Goal: Check status: Check status

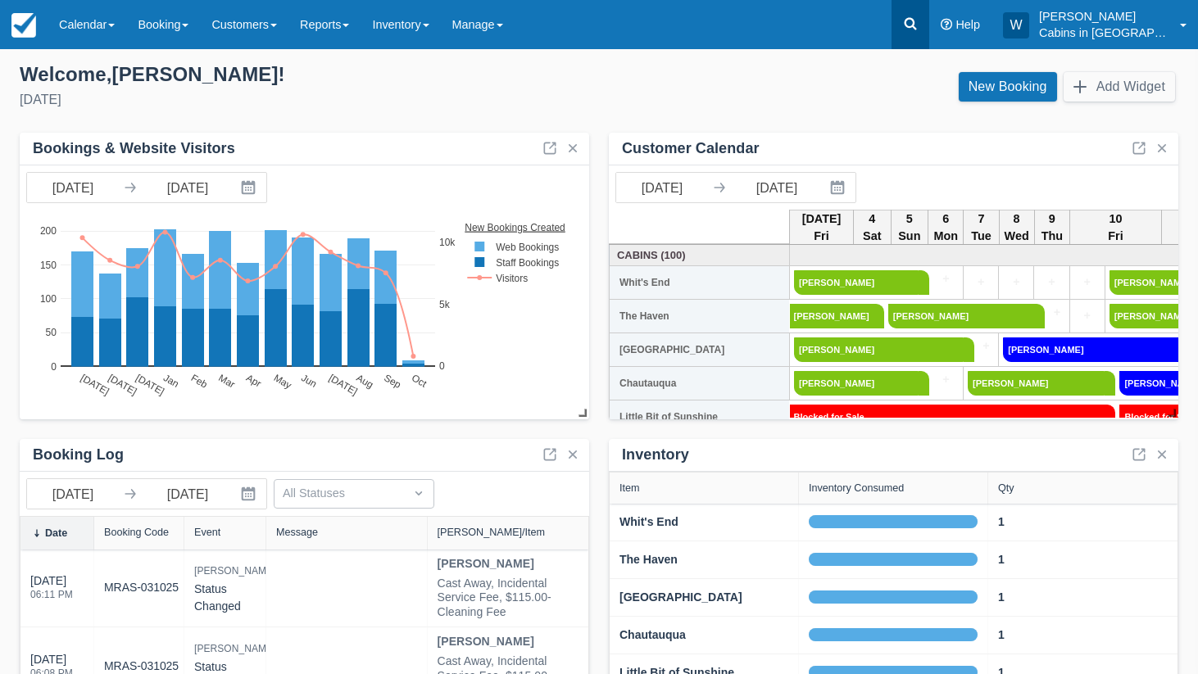
click at [918, 25] on icon at bounding box center [910, 24] width 16 height 16
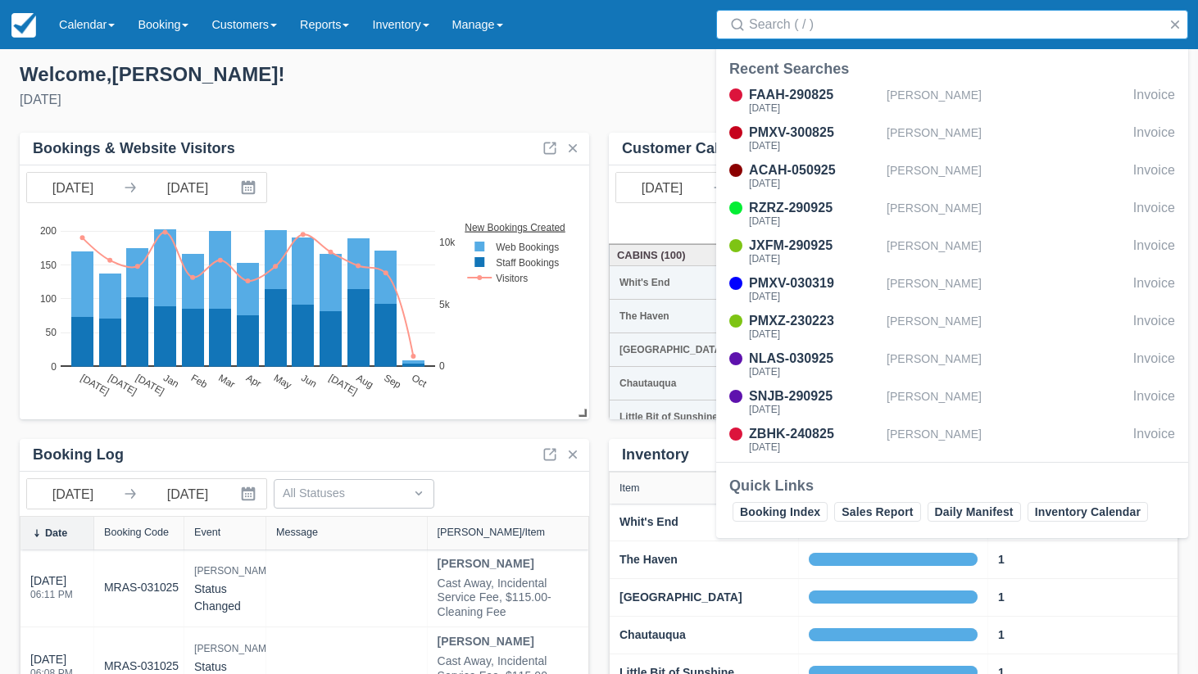
click at [816, 24] on input "Search" at bounding box center [955, 24] width 413 height 29
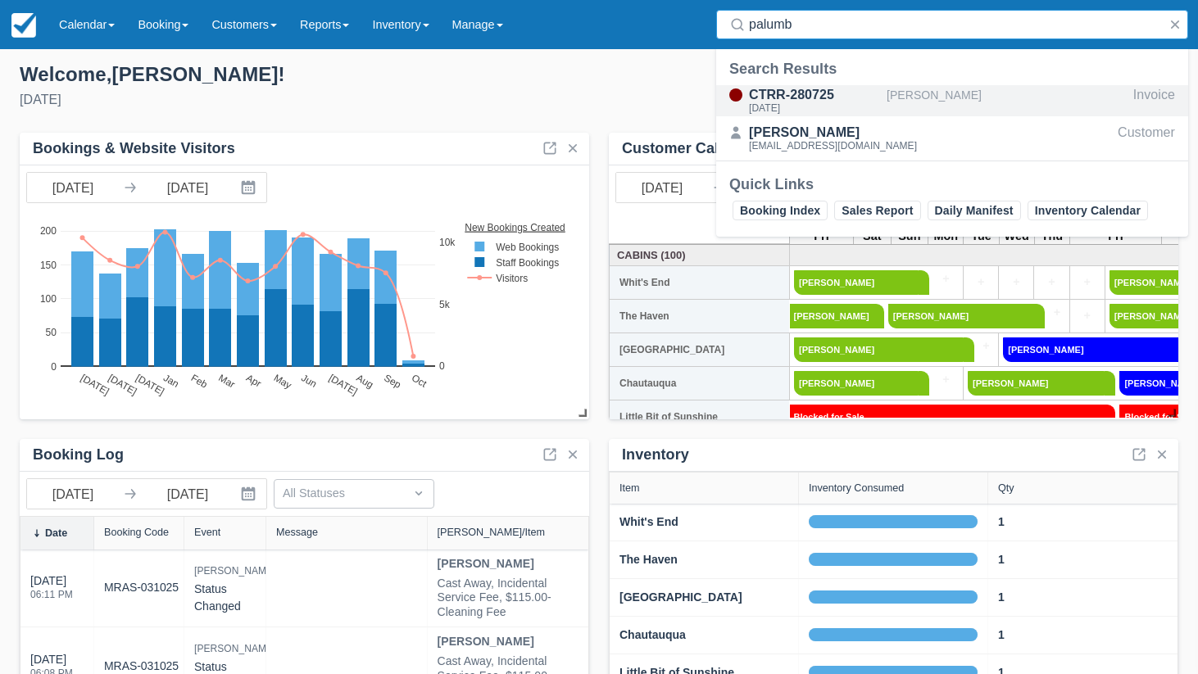
type input "palumb"
click at [830, 106] on div "Sat Oct 11 2025" at bounding box center [814, 108] width 131 height 10
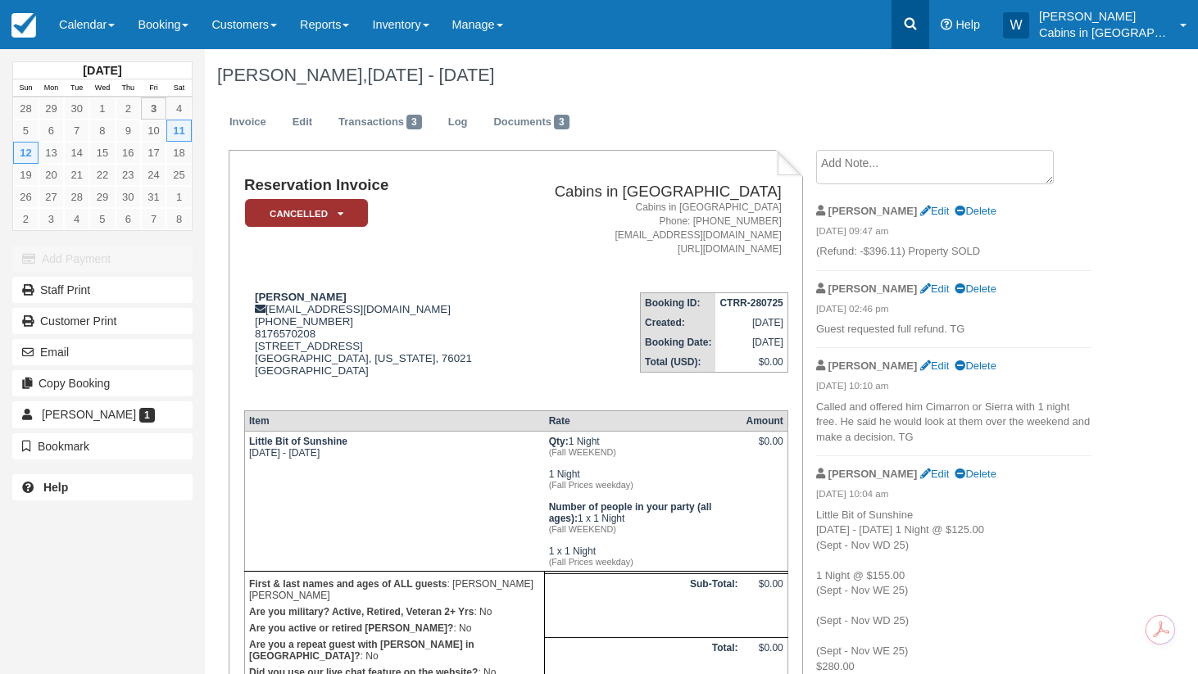
click at [918, 23] on icon at bounding box center [910, 24] width 16 height 16
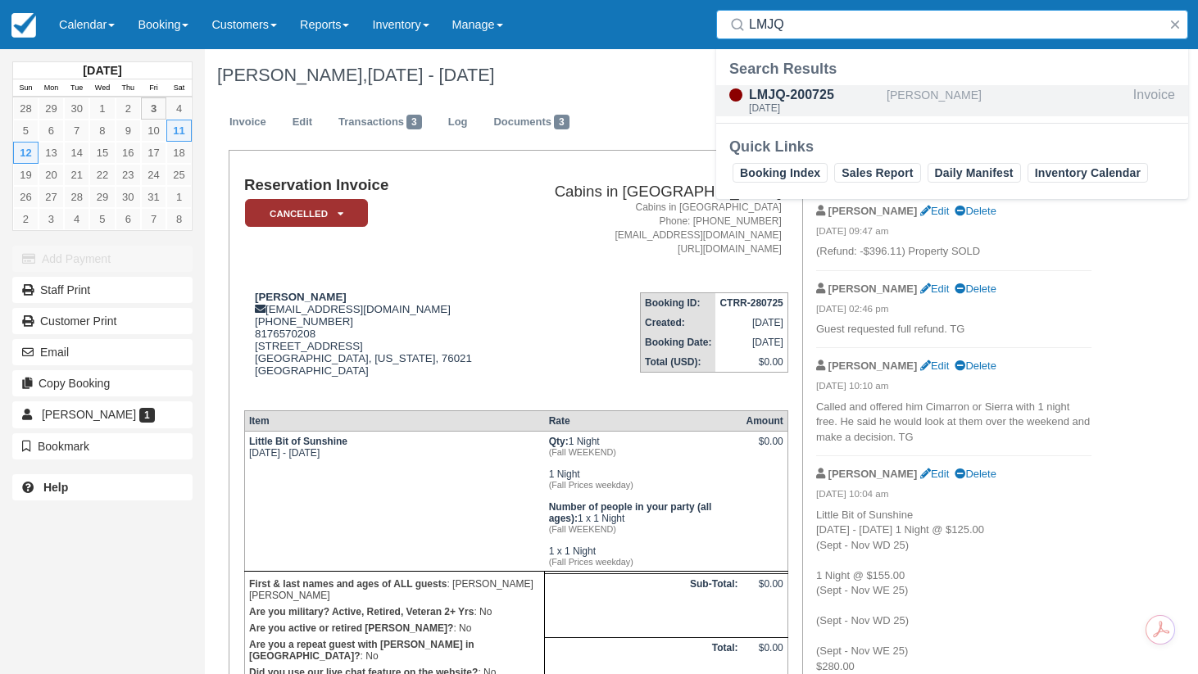
type input "LMJQ"
click at [825, 93] on div "LMJQ-200725" at bounding box center [814, 95] width 131 height 20
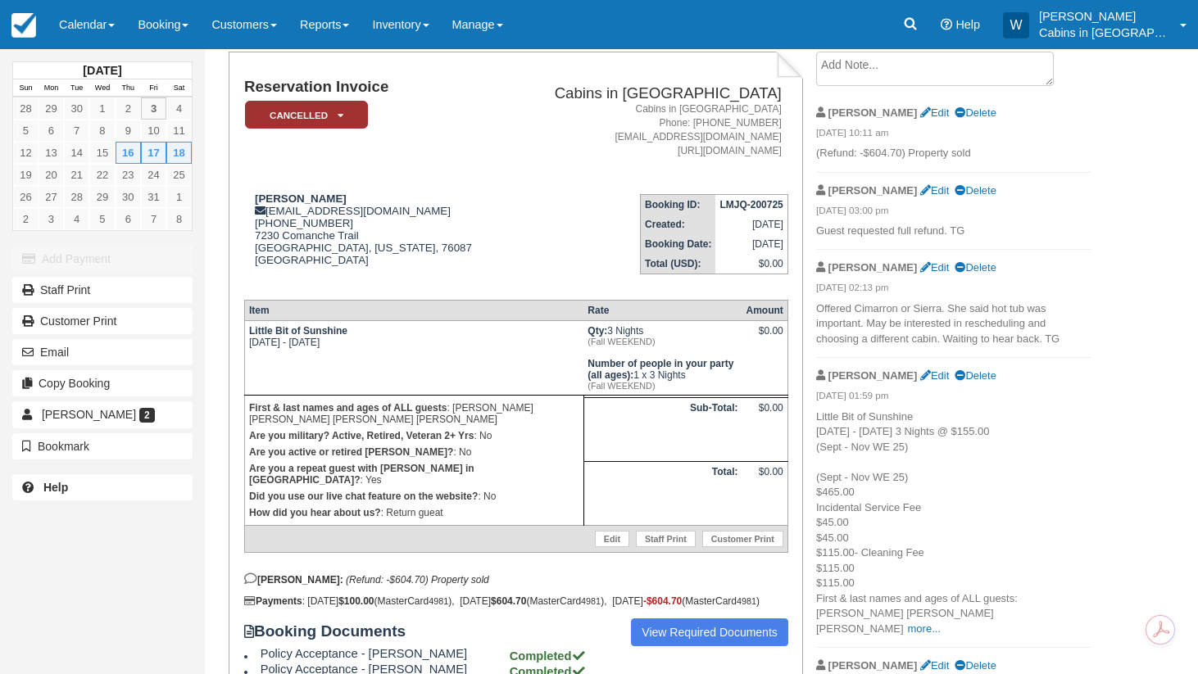
scroll to position [72, 0]
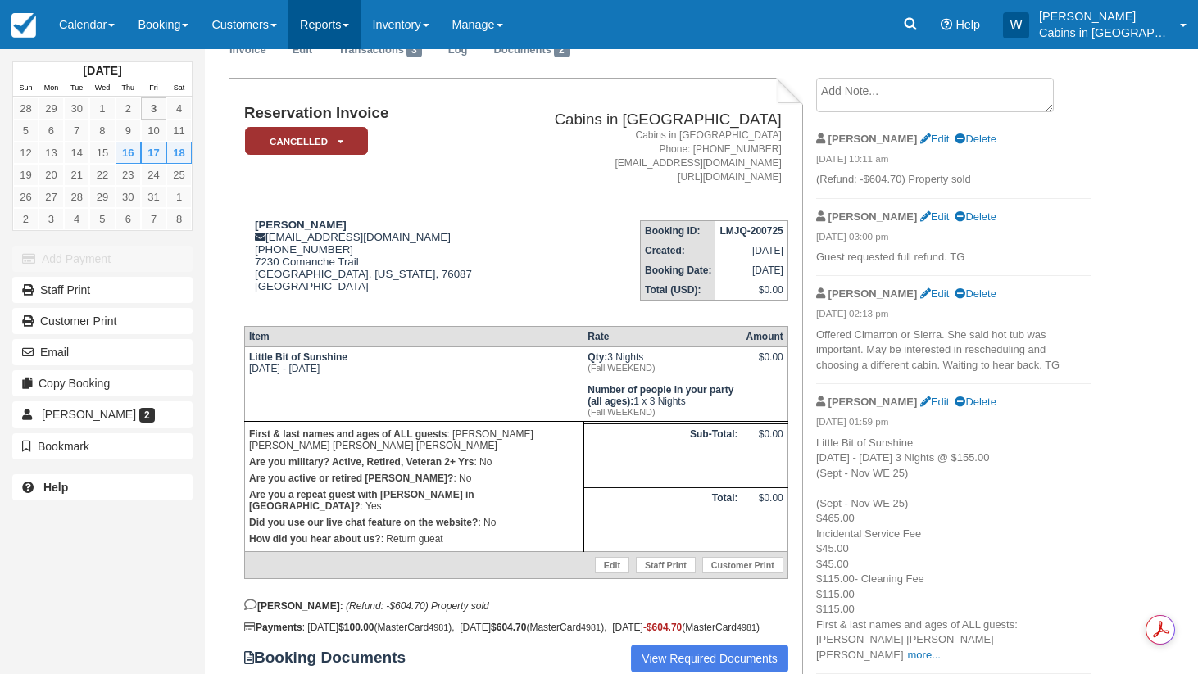
click at [354, 20] on link "Reports" at bounding box center [324, 24] width 72 height 49
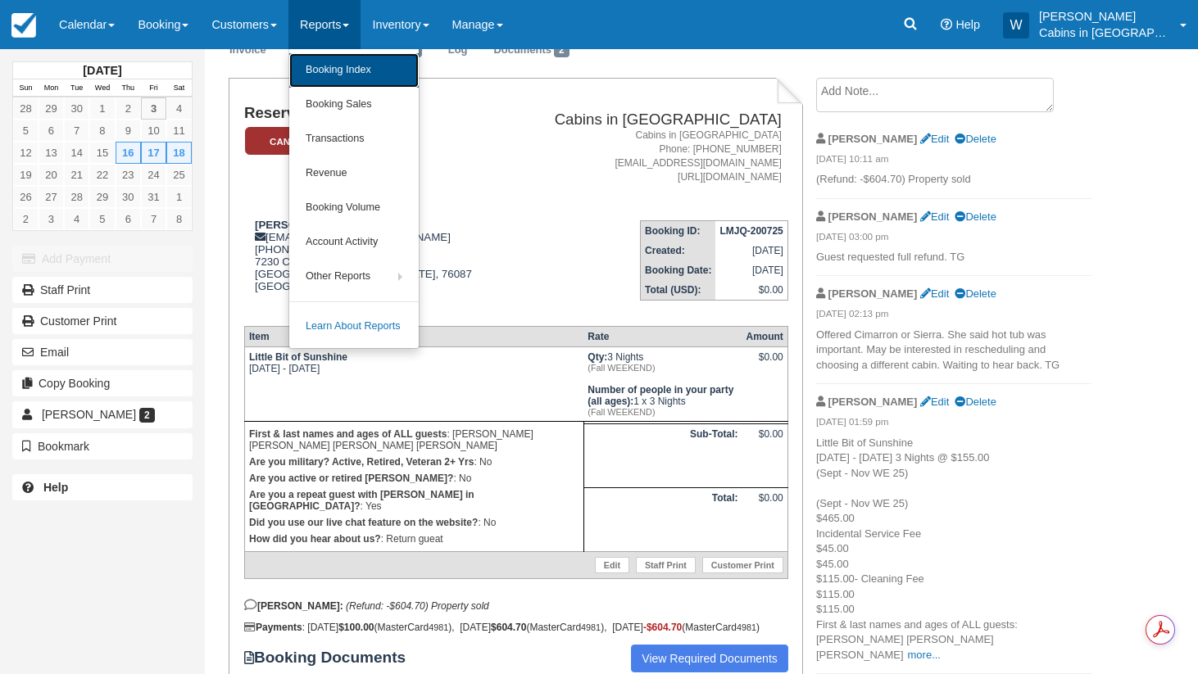
click at [347, 71] on link "Booking Index" at bounding box center [353, 70] width 129 height 34
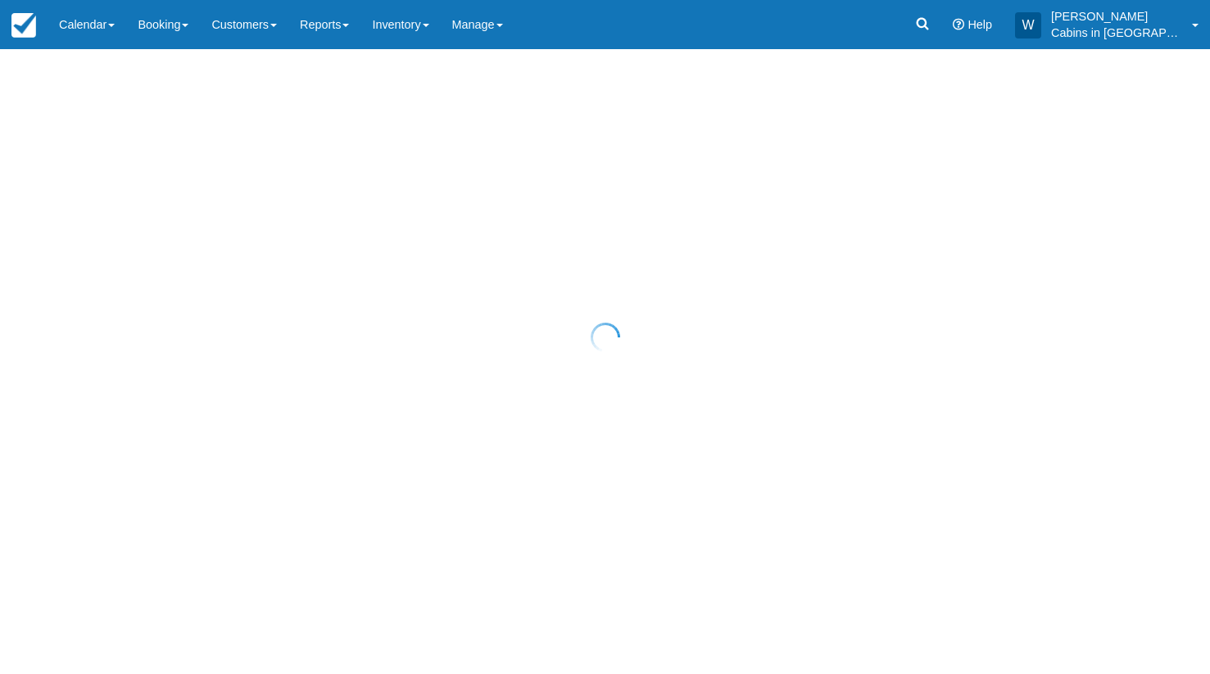
select select "25"
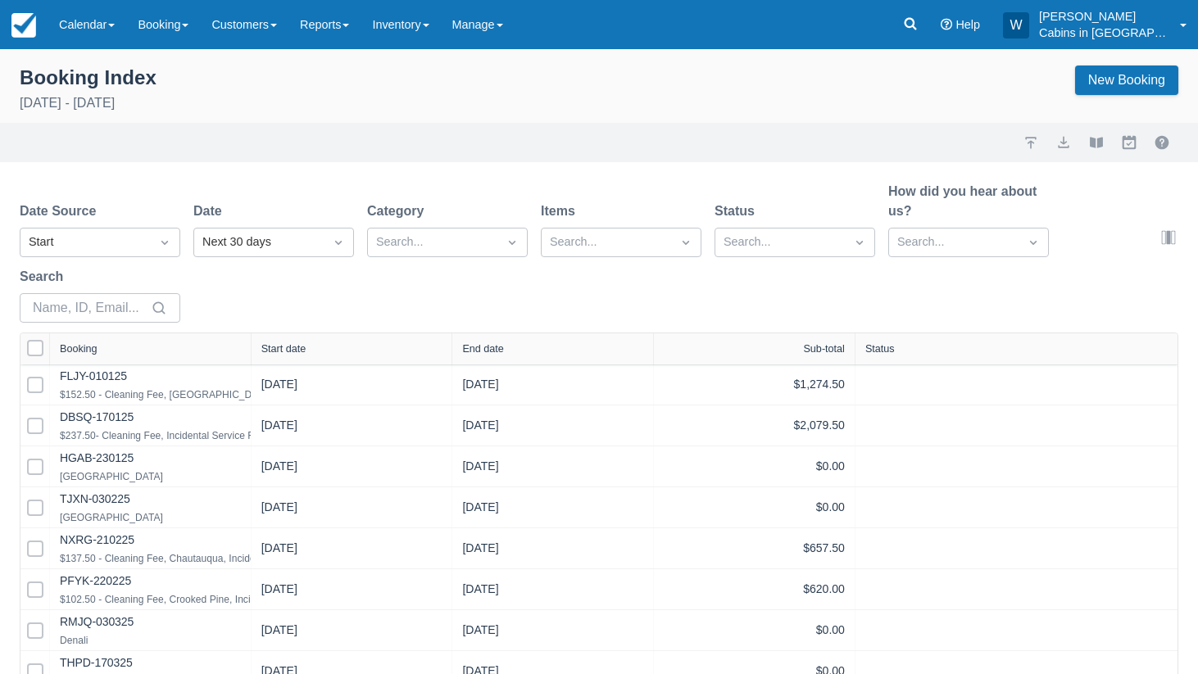
select select "25"
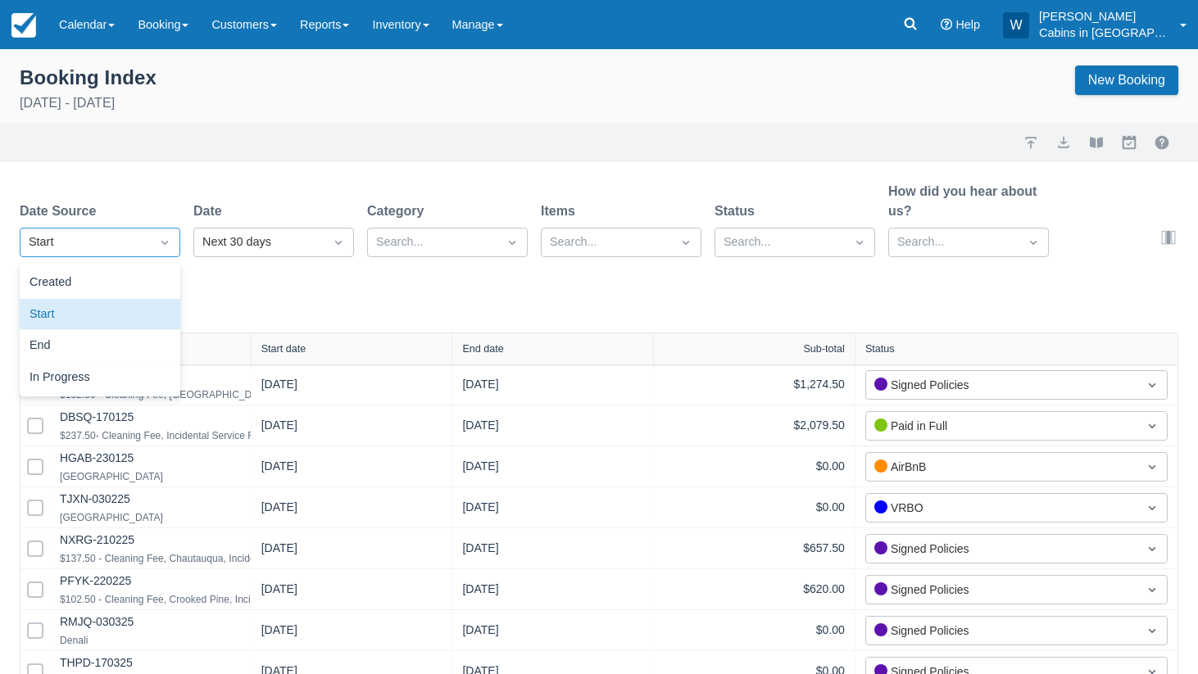
click at [165, 245] on icon "Dropdown icon" at bounding box center [164, 242] width 16 height 16
click at [151, 270] on div "Created" at bounding box center [100, 283] width 161 height 32
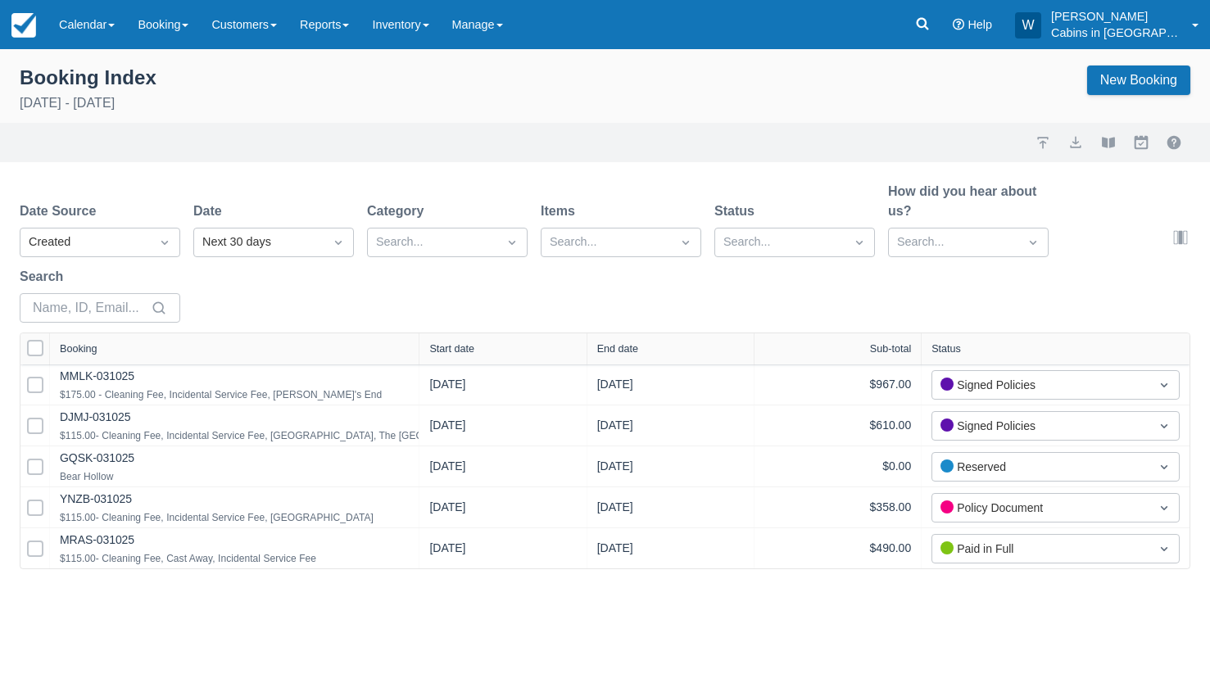
drag, startPoint x: 246, startPoint y: 347, endPoint x: 464, endPoint y: 334, distance: 218.3
click at [433, 336] on div at bounding box center [418, 348] width 29 height 31
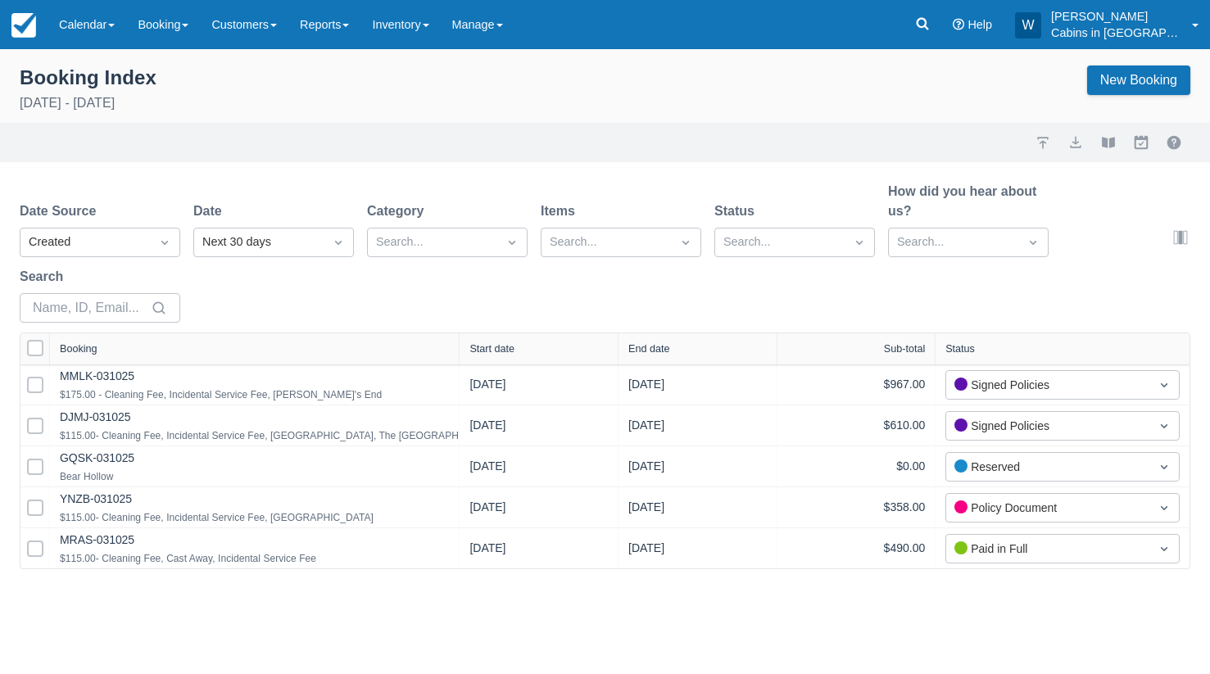
click at [497, 345] on div "Start date" at bounding box center [491, 348] width 45 height 11
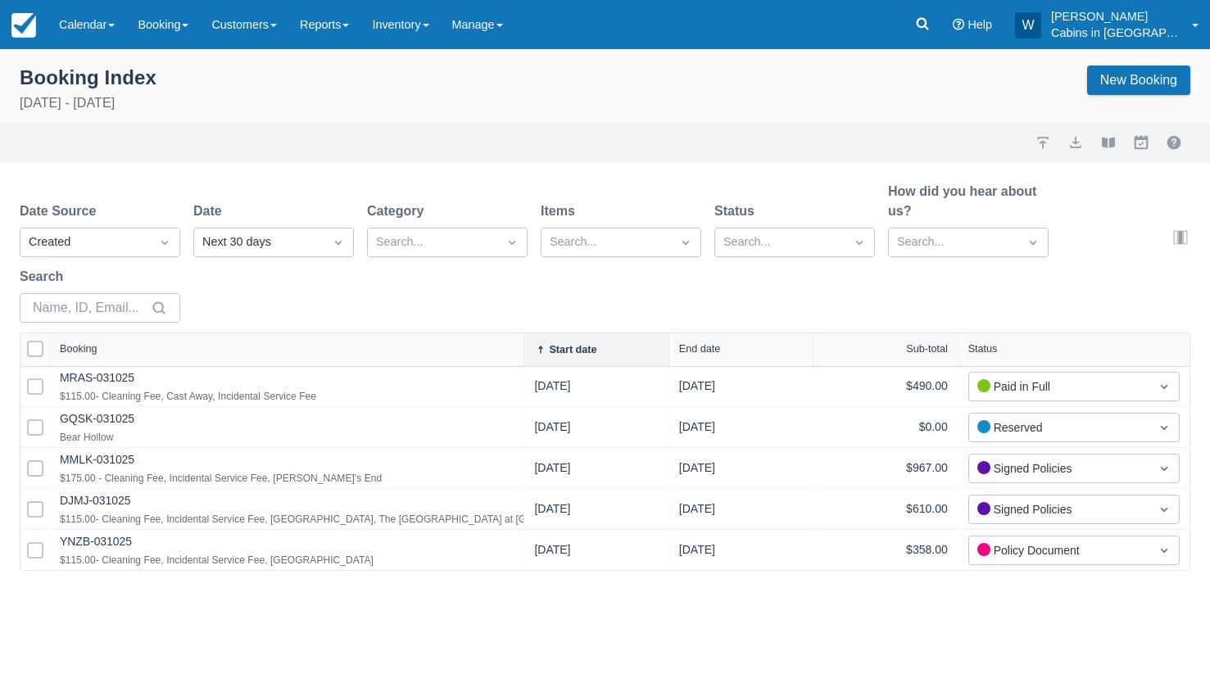
drag, startPoint x: 248, startPoint y: 349, endPoint x: 534, endPoint y: 344, distance: 286.0
click at [525, 344] on div at bounding box center [523, 349] width 29 height 33
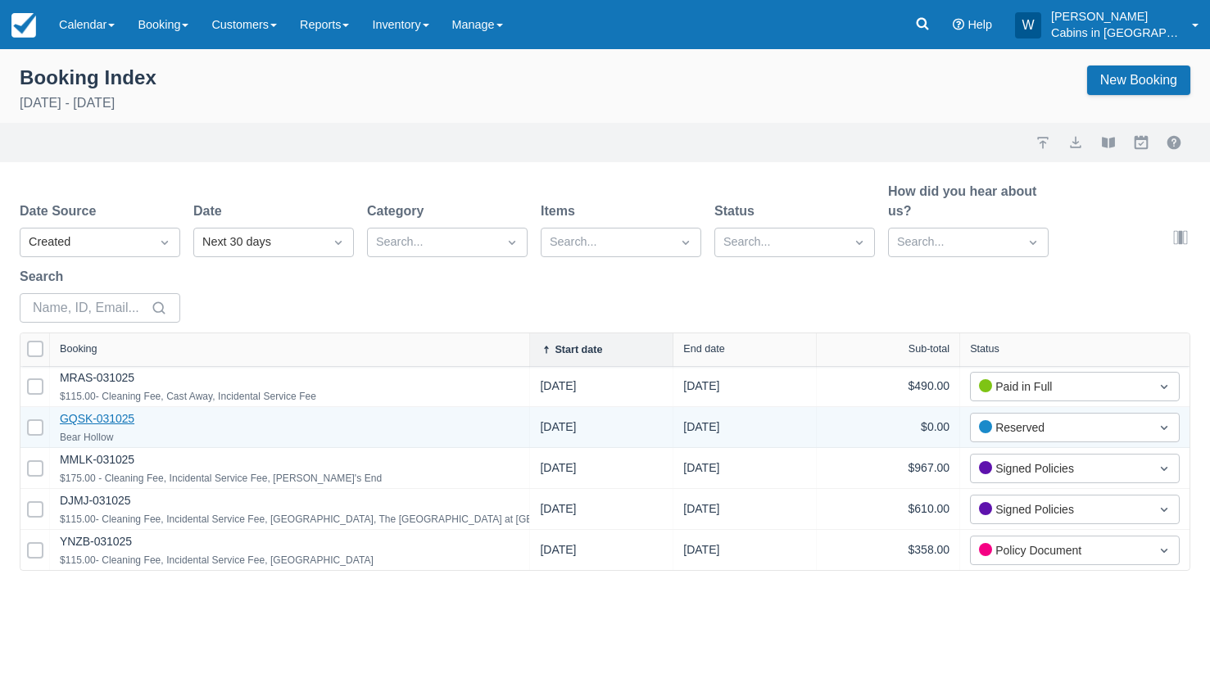
click at [100, 415] on link "GQSK-031025" at bounding box center [97, 418] width 75 height 13
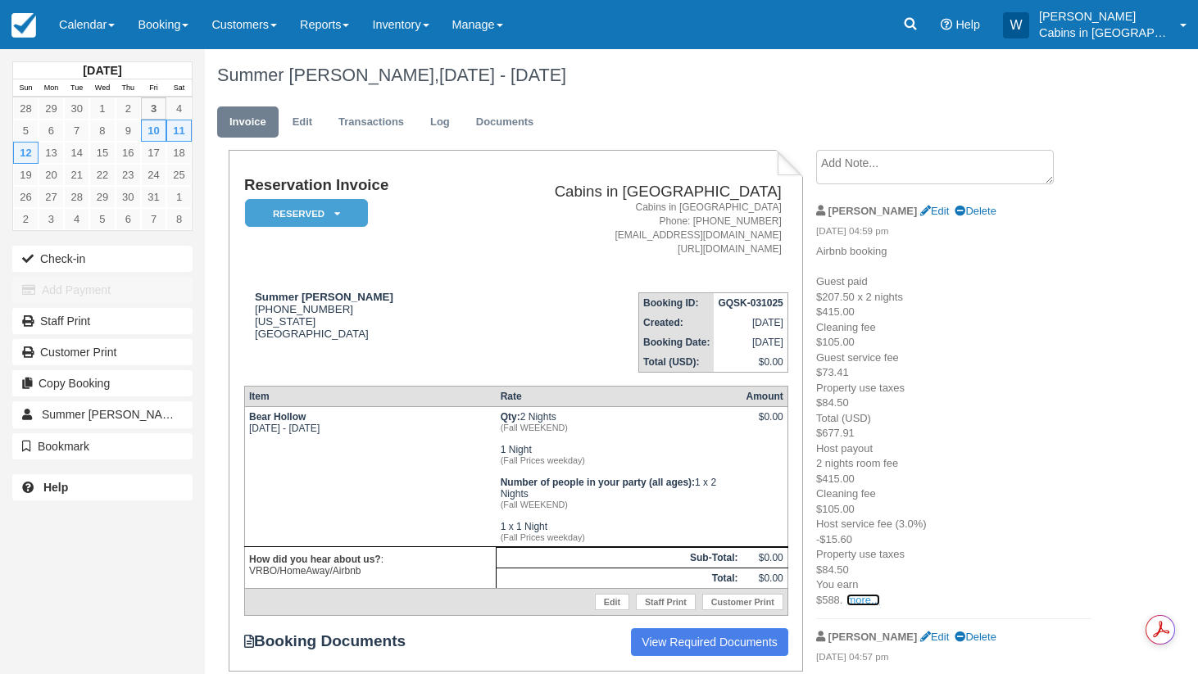
click at [861, 596] on link "more..." at bounding box center [862, 600] width 33 height 12
